Goal: Navigation & Orientation: Understand site structure

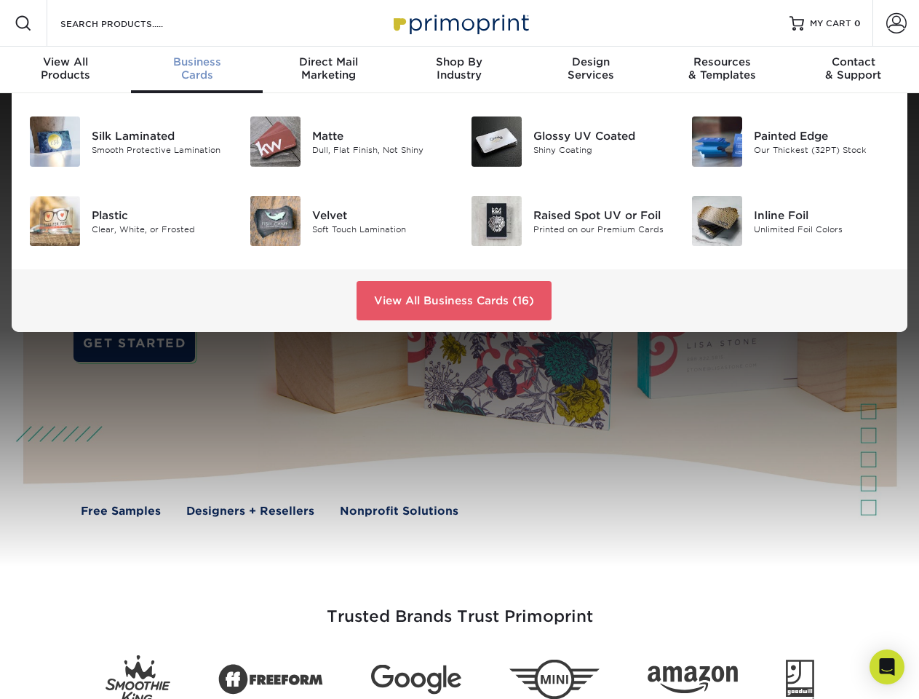
click at [459, 349] on div at bounding box center [459, 329] width 919 height 473
click at [23, 23] on span at bounding box center [23, 23] width 17 height 17
click at [896, 23] on span at bounding box center [896, 23] width 20 height 20
click at [65, 70] on div "View All Products" at bounding box center [65, 68] width 131 height 26
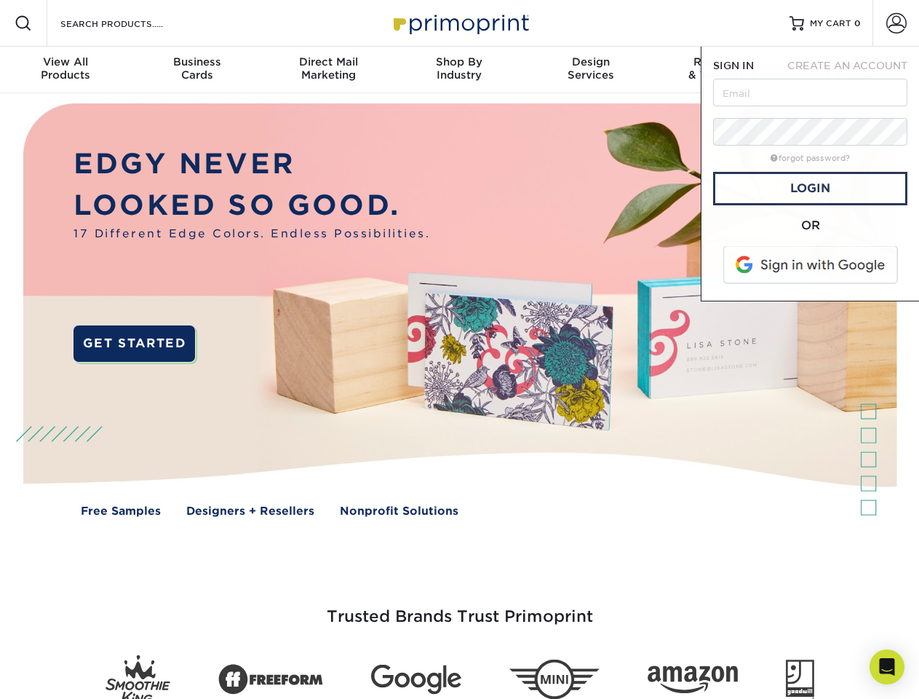
click at [196, 70] on div "Business Cards" at bounding box center [196, 68] width 131 height 26
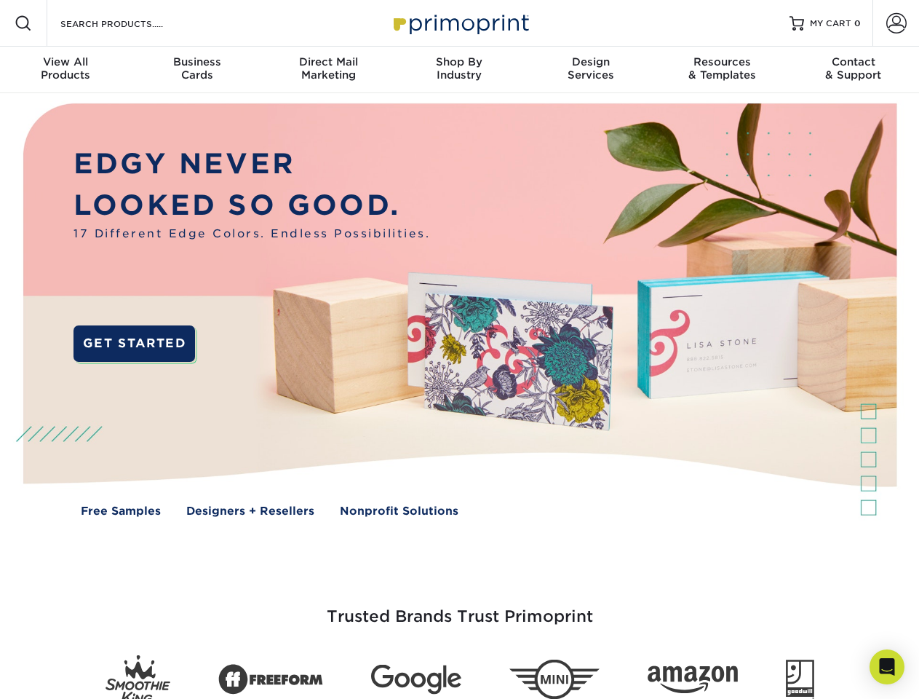
click at [328, 70] on div "Direct Mail Marketing" at bounding box center [328, 68] width 131 height 26
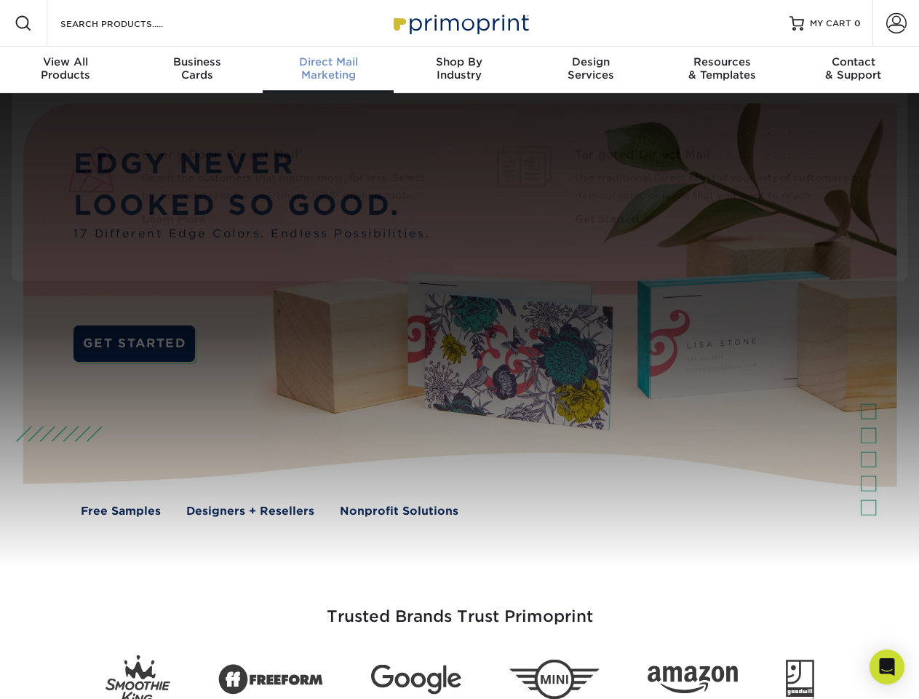
click at [459, 70] on div "Shop By Industry" at bounding box center [459, 68] width 131 height 26
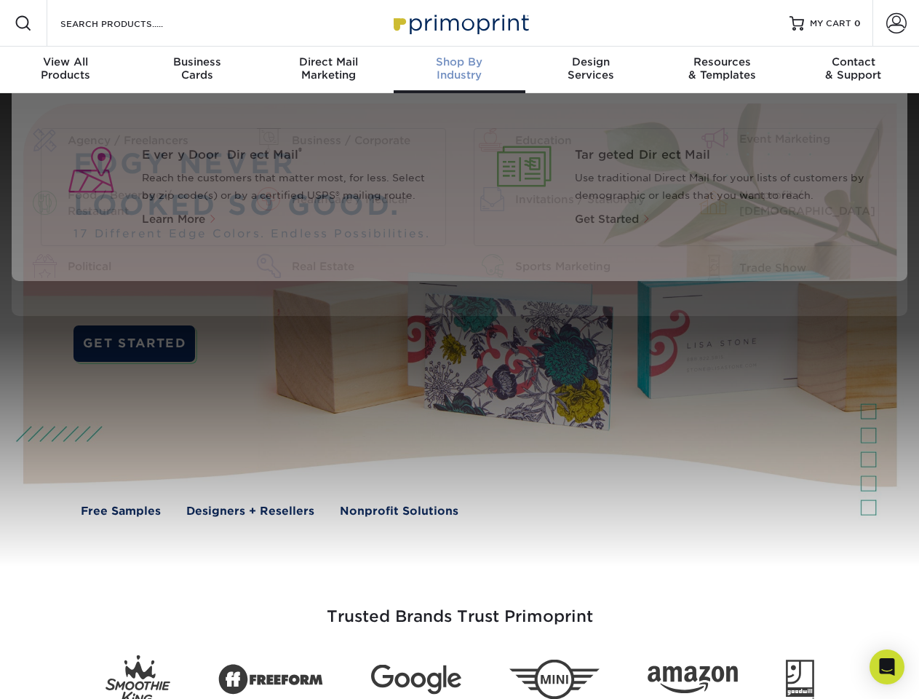
click at [591, 70] on div "Design Services" at bounding box center [590, 68] width 131 height 26
click at [722, 70] on div "Resources & Templates" at bounding box center [721, 68] width 131 height 26
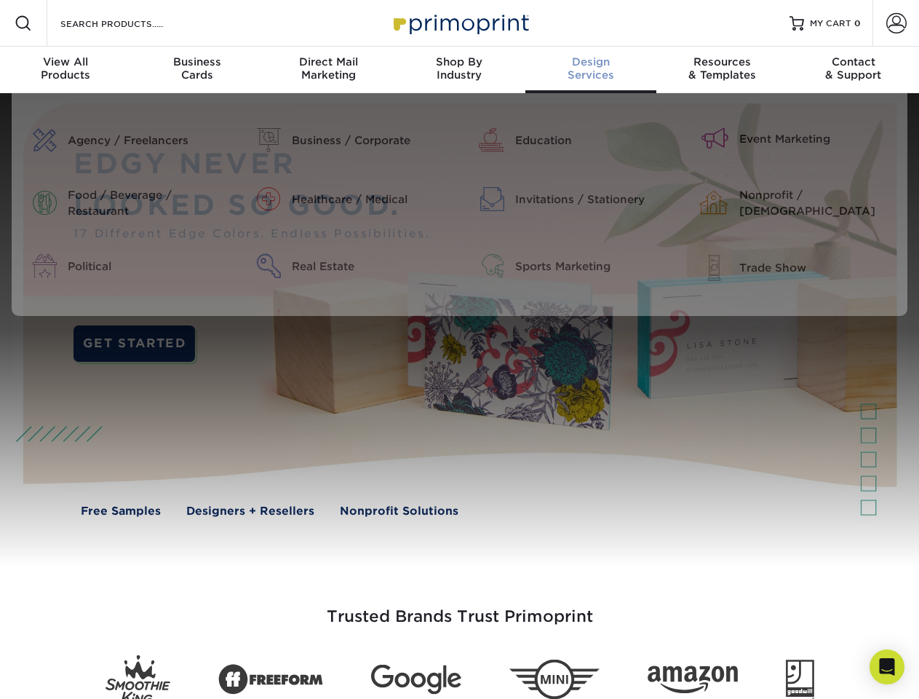
click at [854, 70] on div "Contact & Support" at bounding box center [853, 68] width 131 height 26
